Goal: Transaction & Acquisition: Book appointment/travel/reservation

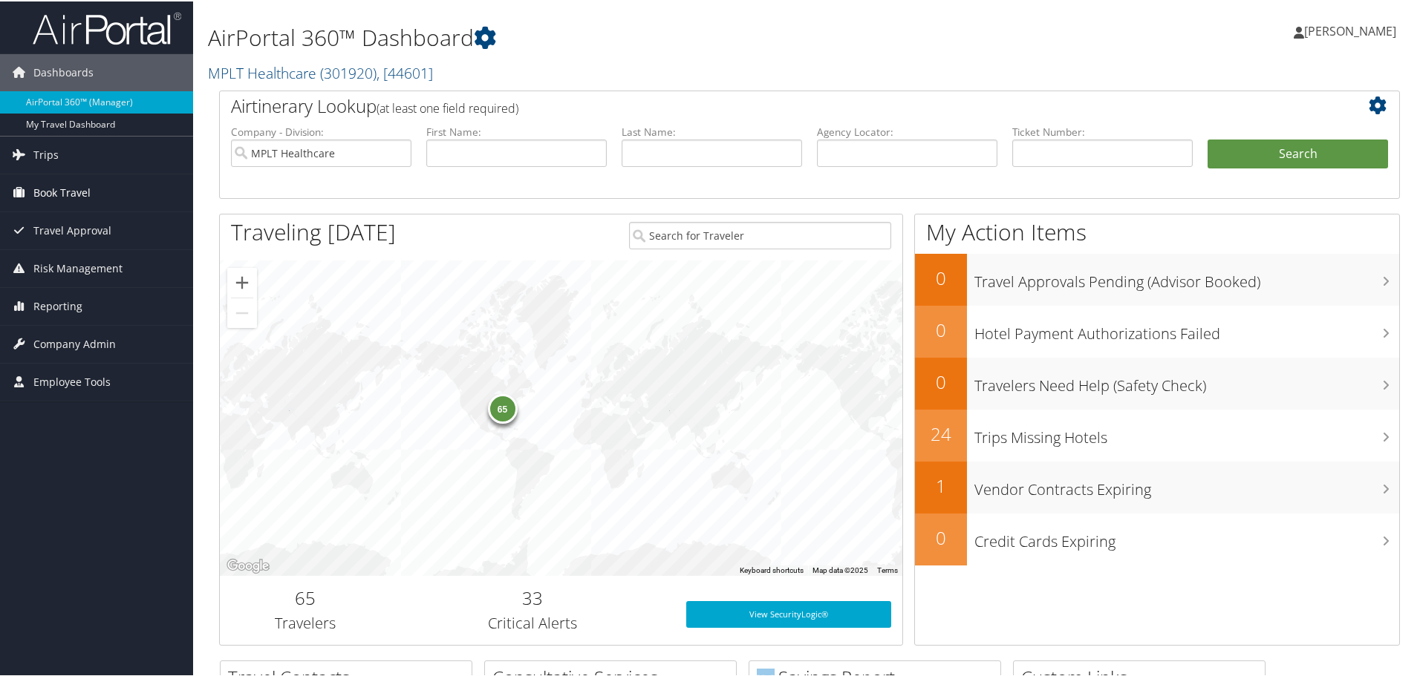
click at [105, 192] on link "Book Travel" at bounding box center [96, 191] width 193 height 37
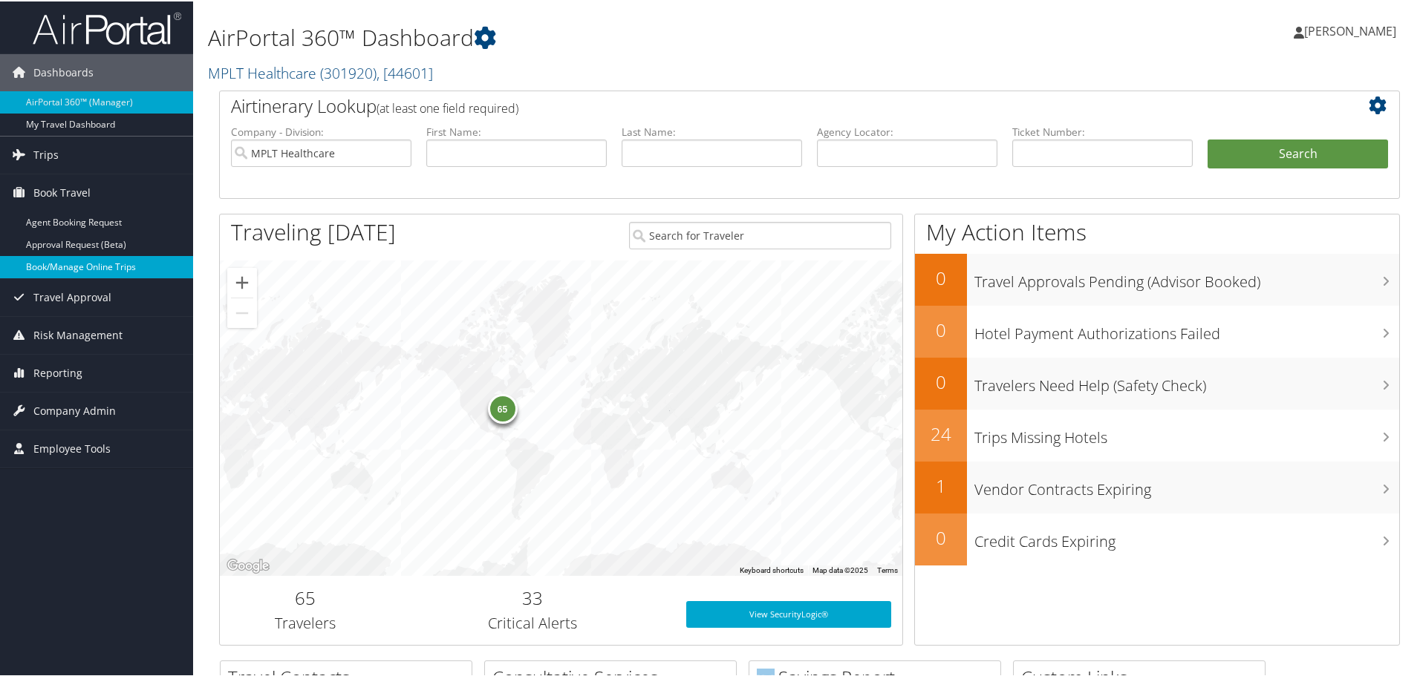
click at [128, 264] on link "Book/Manage Online Trips" at bounding box center [96, 266] width 193 height 22
